Goal: Task Accomplishment & Management: Manage account settings

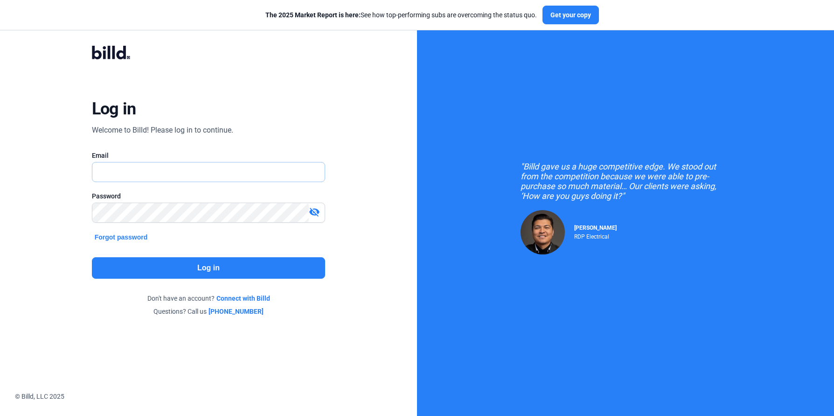
type input "[EMAIL_ADDRESS][DOMAIN_NAME]"
click at [208, 266] on button "Log in" at bounding box center [209, 267] width 234 height 21
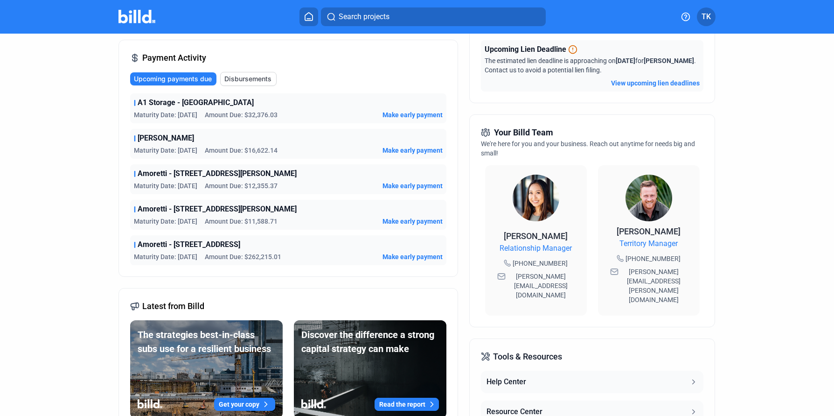
scroll to position [126, 0]
